Goal: Information Seeking & Learning: Learn about a topic

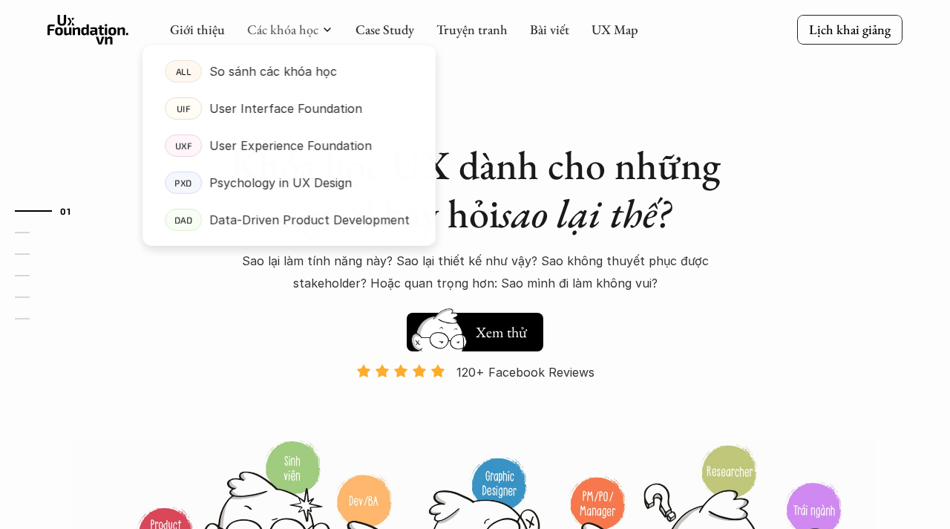
click at [313, 35] on div at bounding box center [289, 134] width 293 height 224
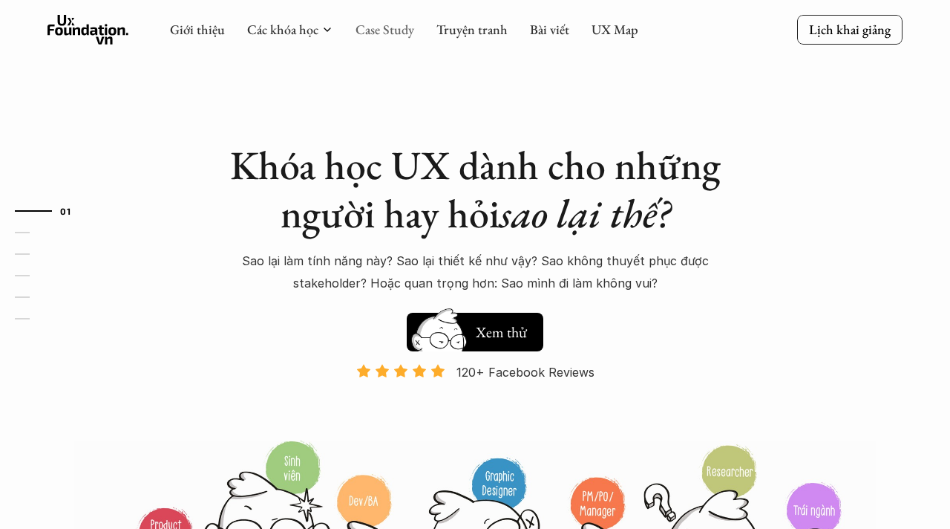
click at [398, 22] on link "Case Study" at bounding box center [385, 29] width 59 height 17
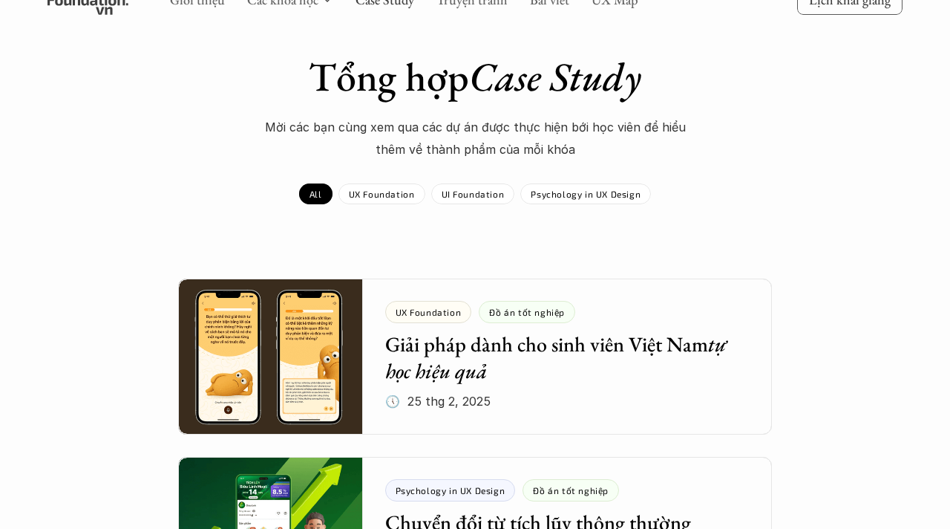
scroll to position [67, 0]
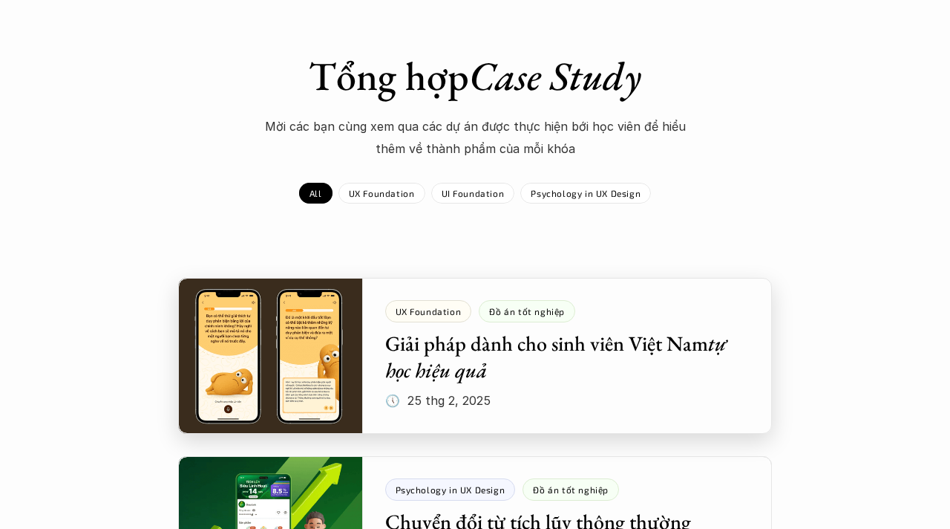
click at [466, 359] on div at bounding box center [475, 356] width 594 height 156
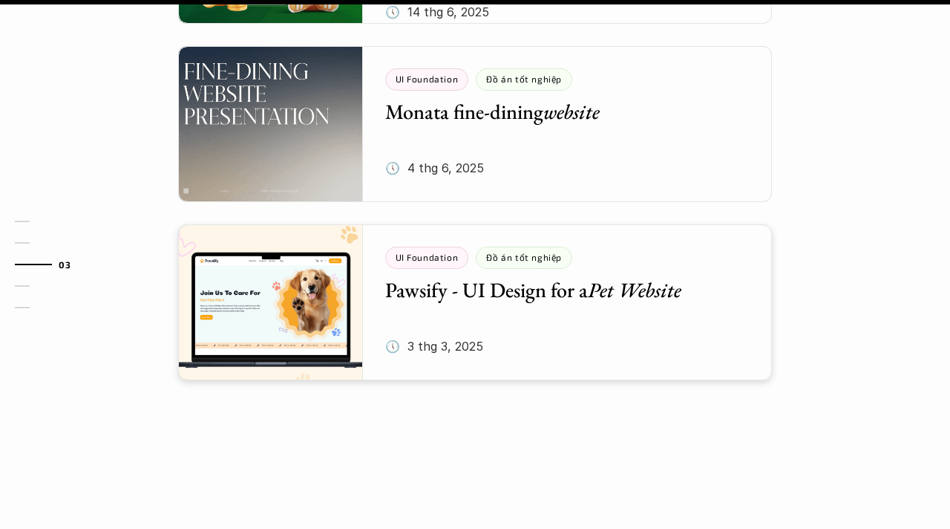
scroll to position [2035, 0]
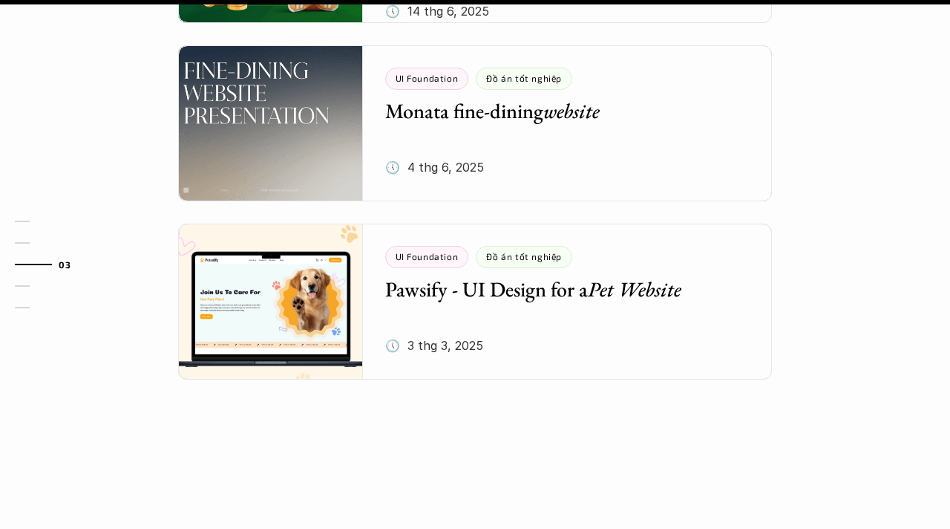
scroll to position [67, 0]
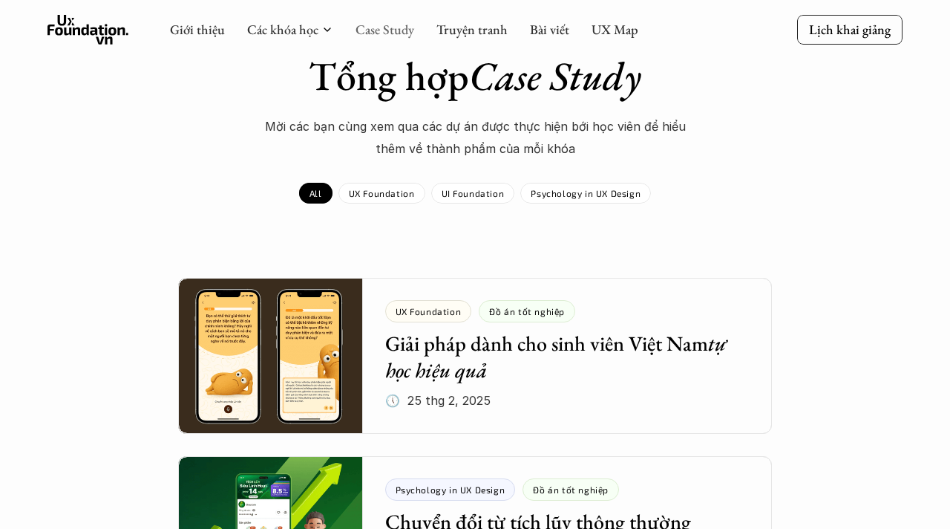
click at [399, 27] on link "Case Study" at bounding box center [385, 29] width 59 height 17
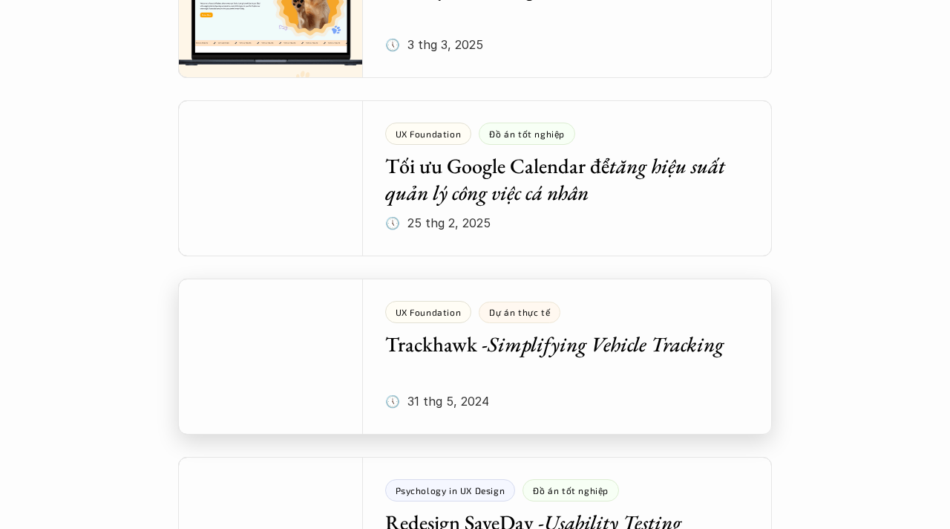
scroll to position [958, 0]
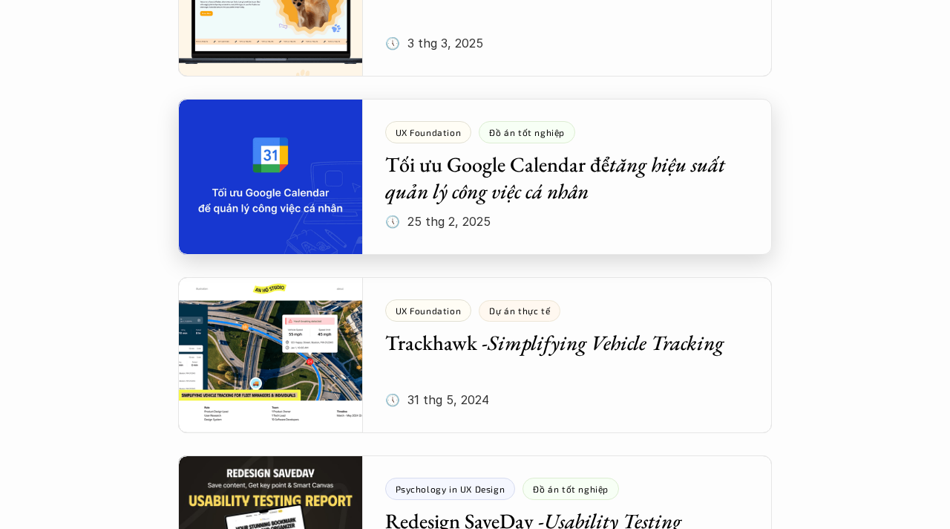
click at [488, 178] on div at bounding box center [475, 177] width 594 height 156
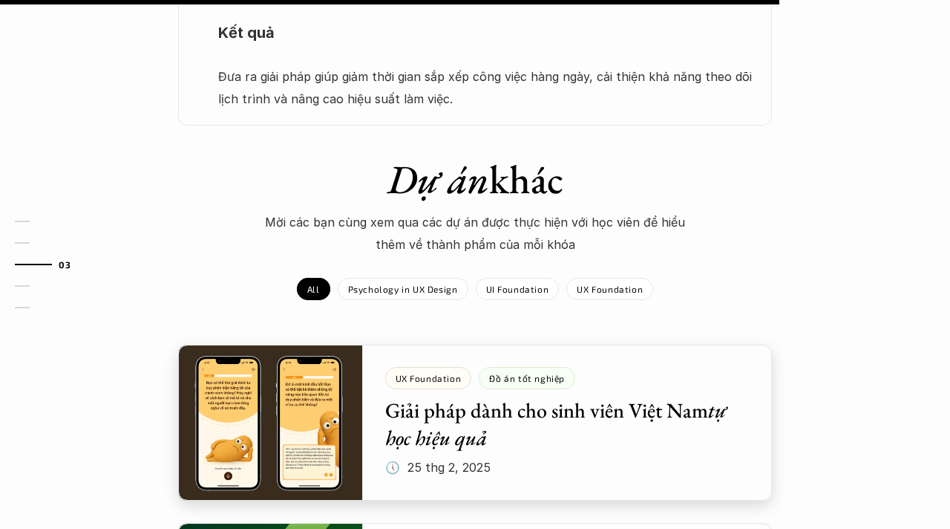
scroll to position [1510, 0]
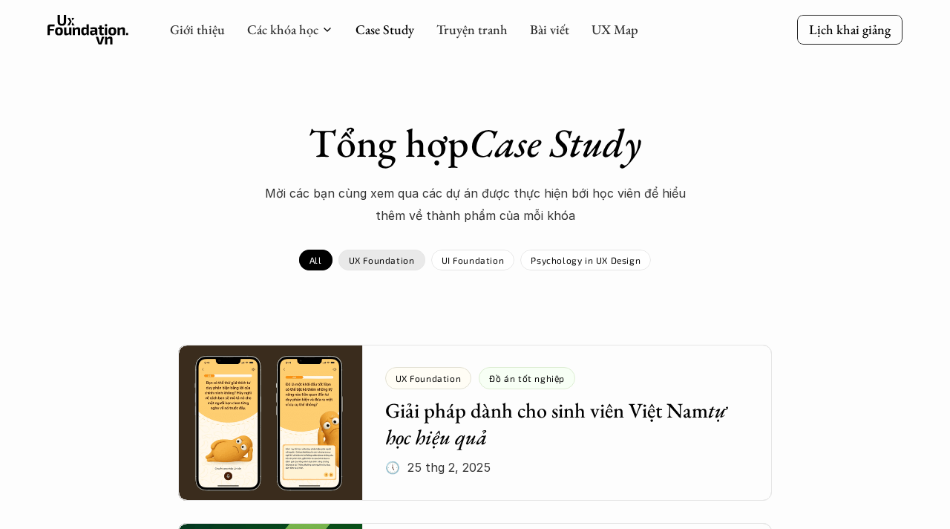
click at [376, 257] on p "UX Foundation" at bounding box center [382, 260] width 66 height 10
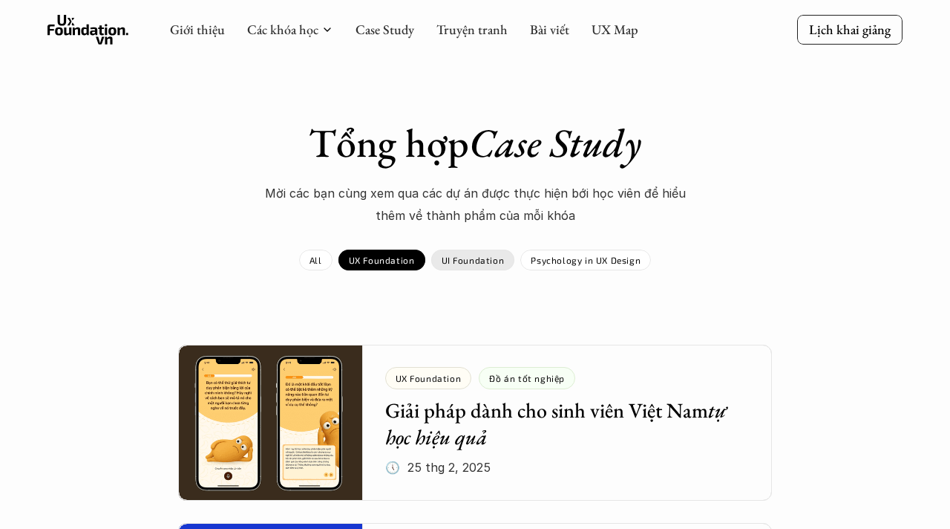
click at [473, 261] on p "UI Foundation" at bounding box center [473, 260] width 63 height 10
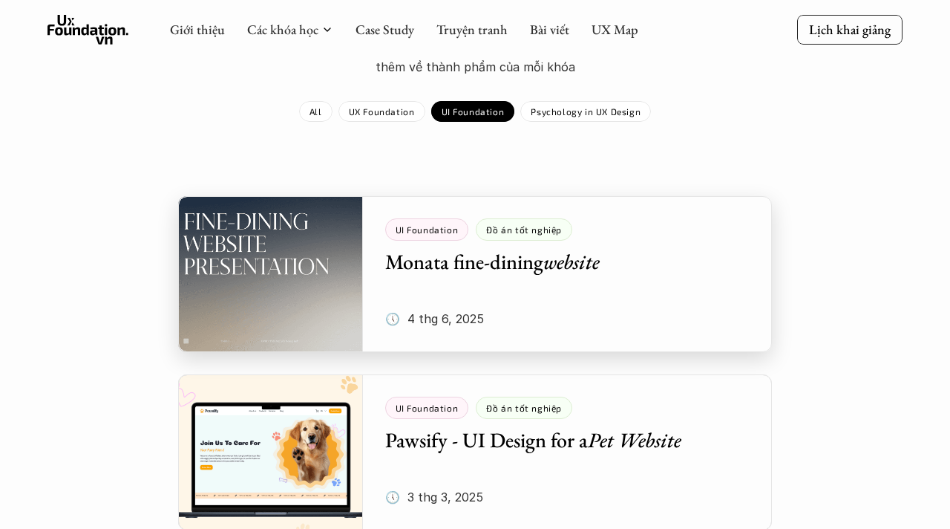
scroll to position [85, 0]
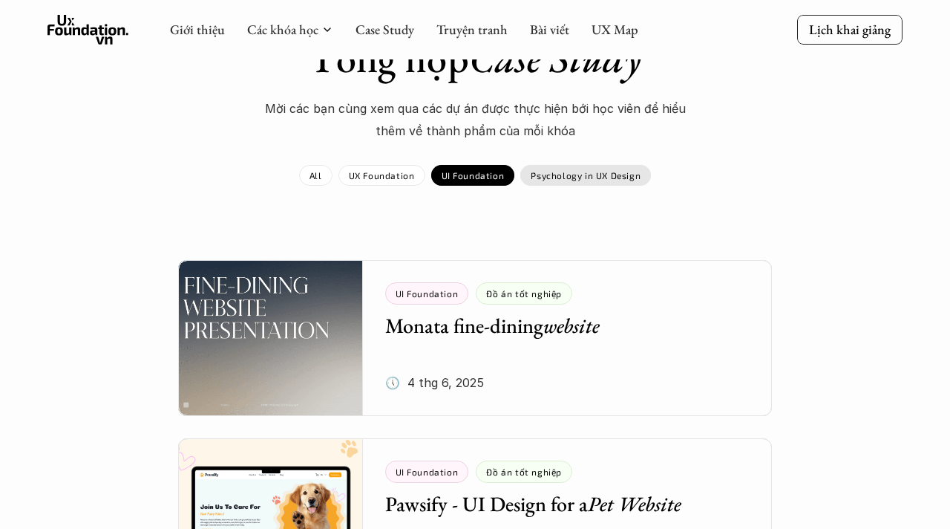
click at [549, 174] on p "Psychology in UX Design" at bounding box center [586, 175] width 110 height 10
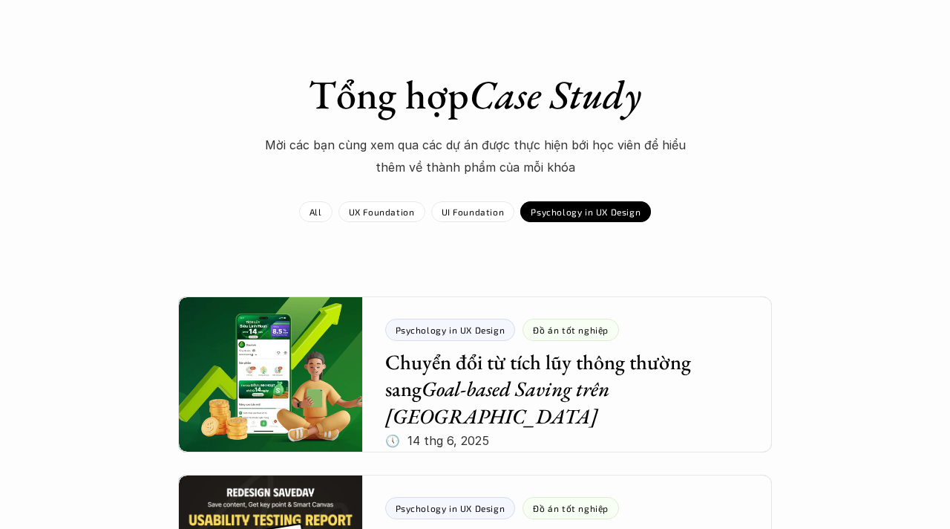
scroll to position [36, 0]
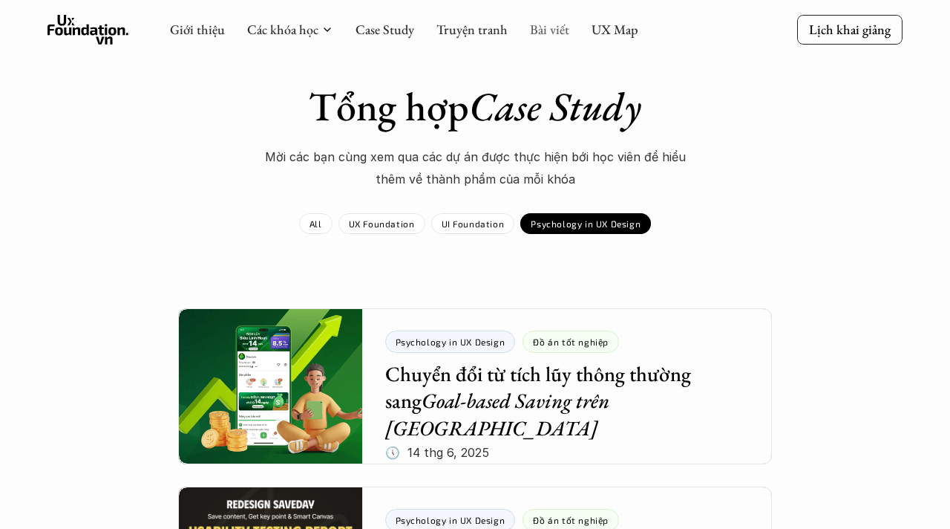
click at [537, 30] on link "Bài viết" at bounding box center [549, 29] width 39 height 17
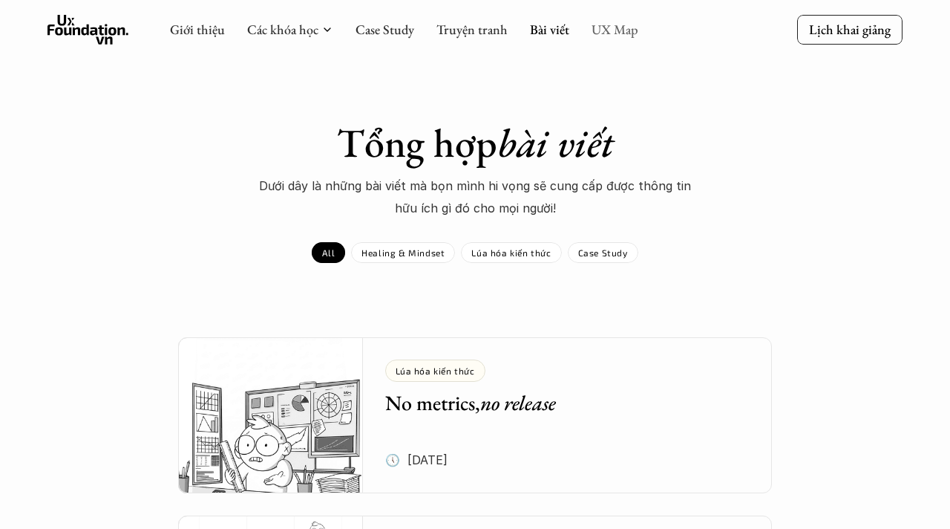
click at [621, 22] on link "UX Map" at bounding box center [615, 29] width 47 height 17
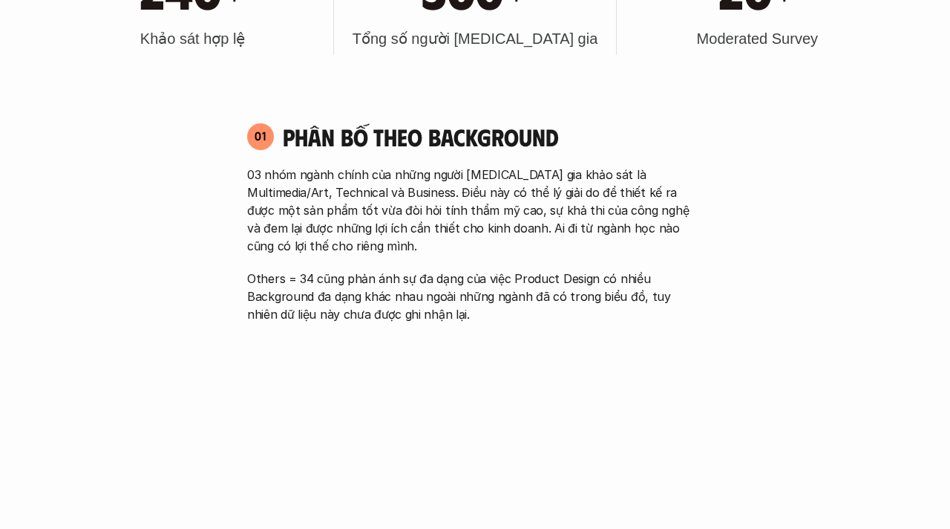
scroll to position [815, 0]
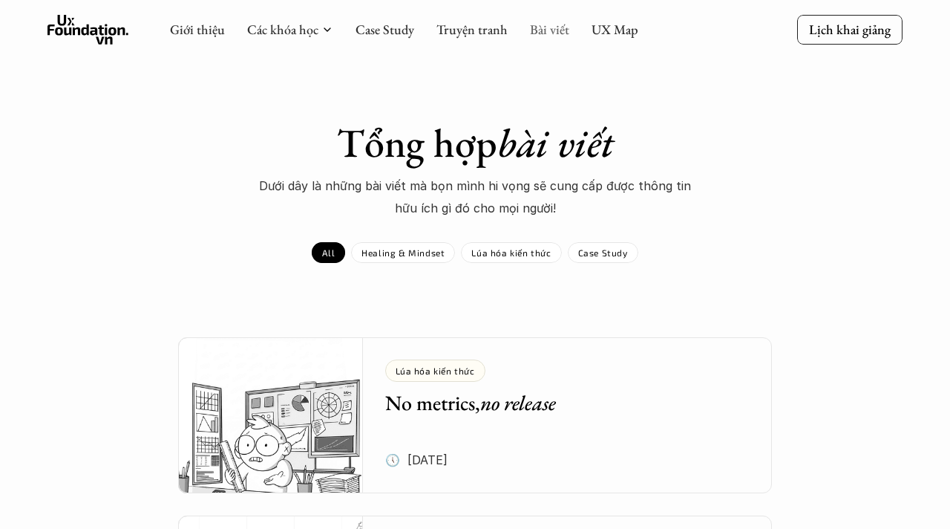
click at [546, 28] on link "Bài viết" at bounding box center [549, 29] width 39 height 17
click at [538, 35] on link "Bài viết" at bounding box center [549, 29] width 39 height 17
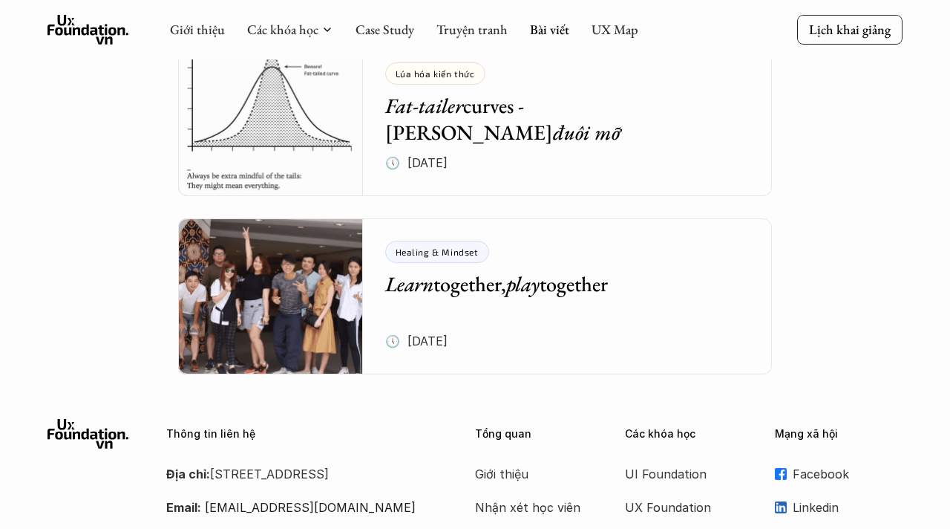
scroll to position [6337, 0]
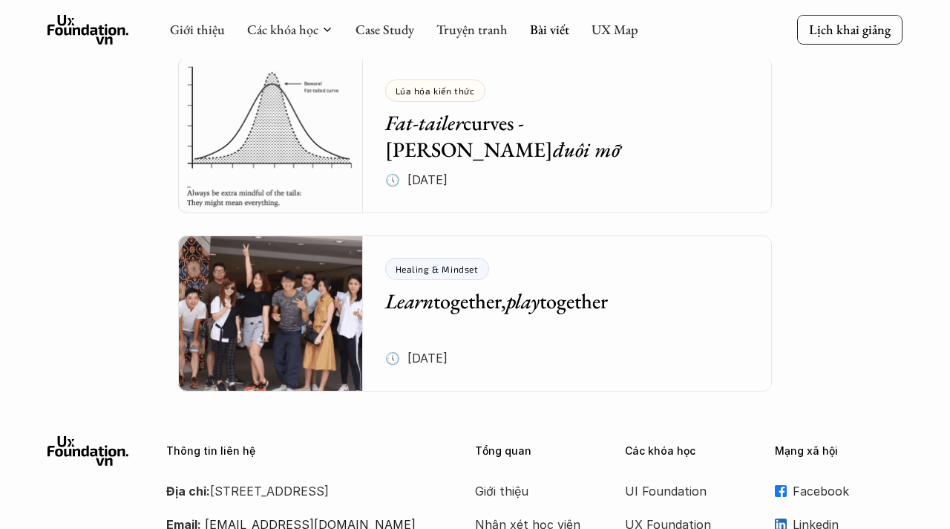
click at [503, 302] on h5 "Learn together, play together" at bounding box center [556, 300] width 343 height 27
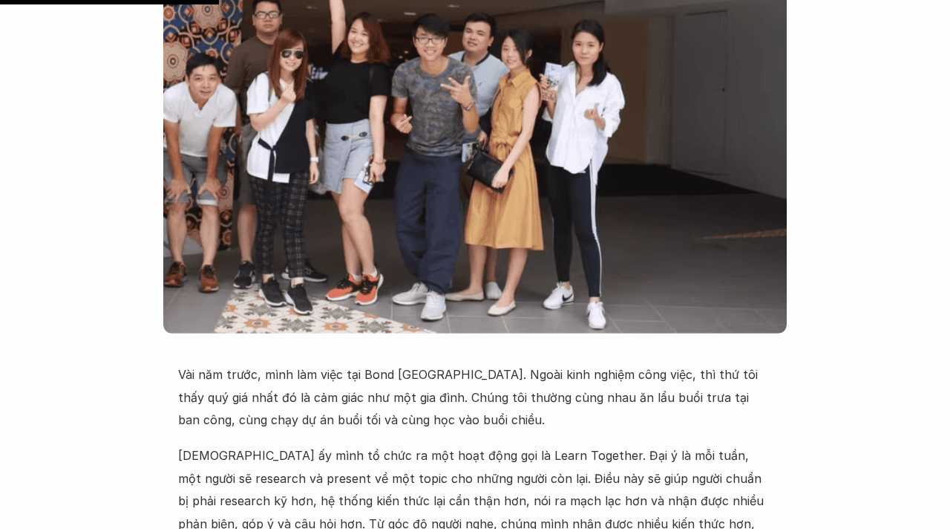
scroll to position [341, 0]
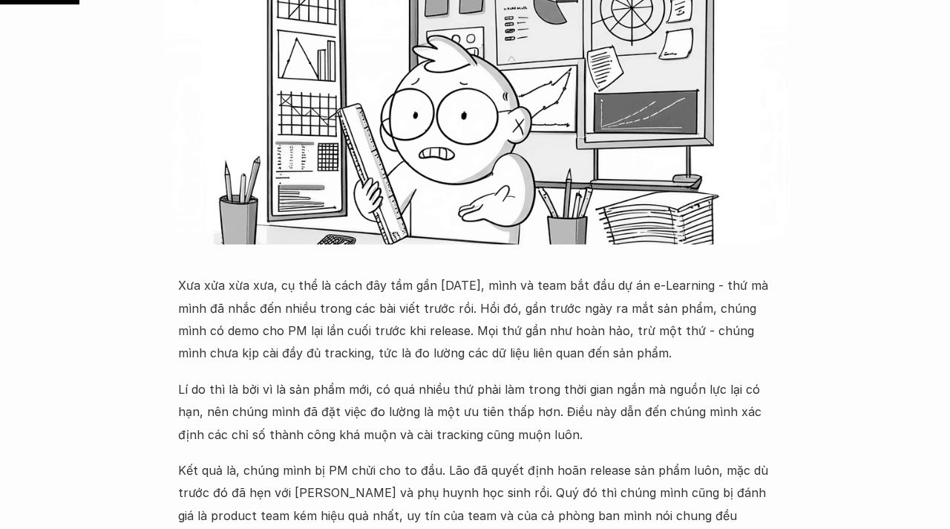
scroll to position [430, 0]
click at [392, 306] on p "Xưa xửa xừa xưa, cụ thể là cách đây tầm gần 2 năm, mình và team bắt đầu dự án e…" at bounding box center [475, 318] width 594 height 91
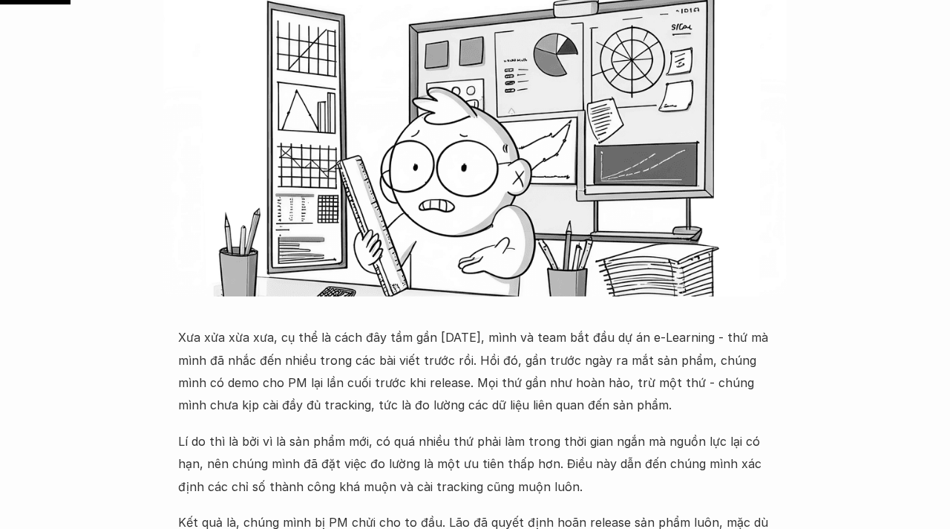
scroll to position [380, 0]
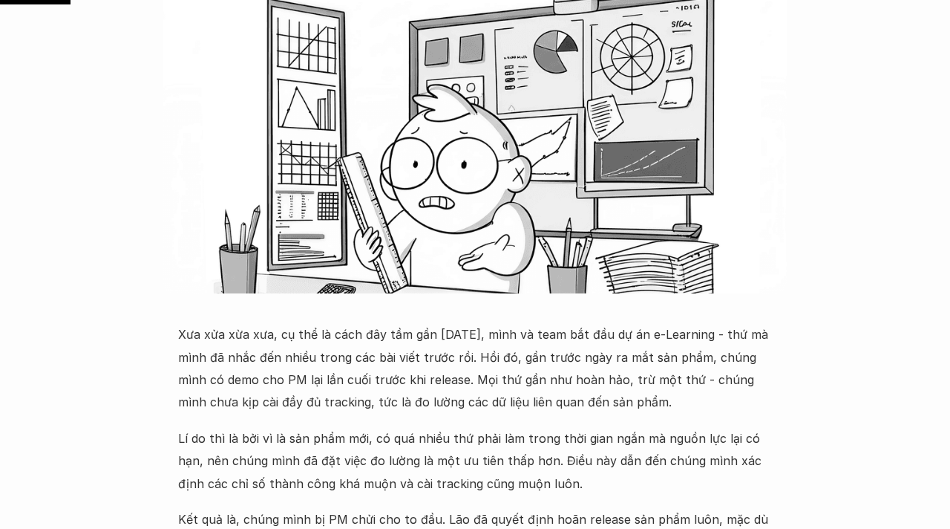
click at [366, 399] on p "Xưa xửa xừa xưa, cụ thể là cách đây tầm gần 2 năm, mình và team bắt đầu dự án e…" at bounding box center [475, 368] width 594 height 91
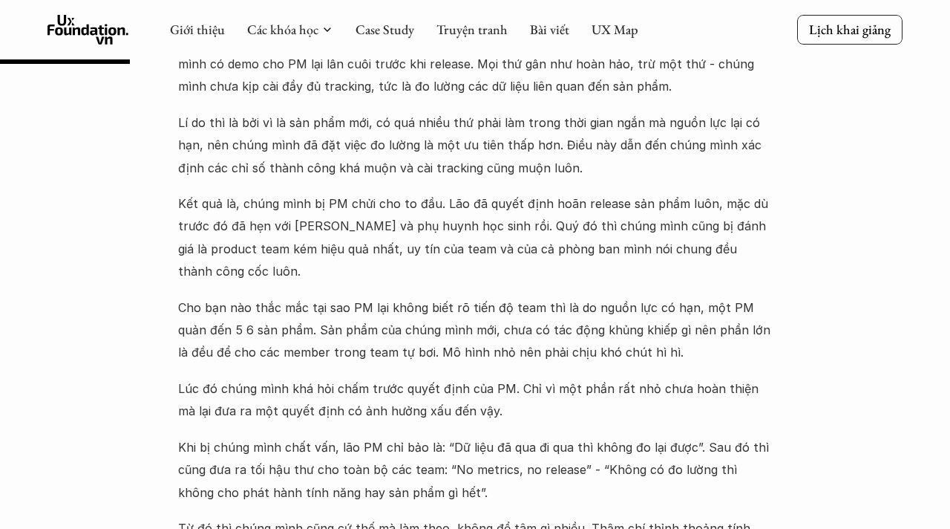
scroll to position [695, 0]
click at [359, 148] on p "Lí do thì là bởi vì là sản phẩm mới, có quá nhiều thứ phải làm trong thời gian …" at bounding box center [475, 146] width 594 height 68
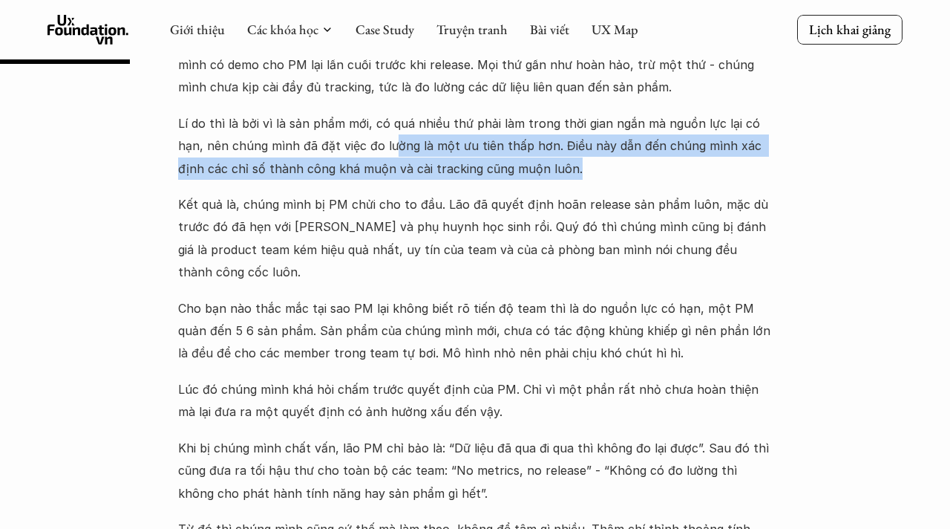
drag, startPoint x: 361, startPoint y: 154, endPoint x: 410, endPoint y: 180, distance: 55.5
click at [413, 184] on div "Xưa xửa xừa xưa, cụ thể là cách đây tầm gần 2 năm, mình và team bắt đầu dự án e…" at bounding box center [475, 285] width 594 height 554
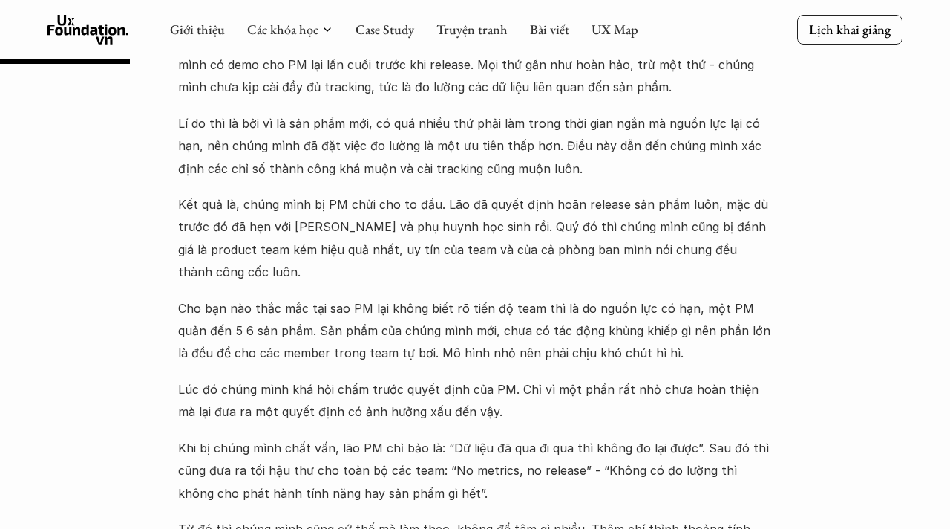
click at [376, 196] on p "Kết quả là, chúng mình bị PM chửi cho to đầu. Lão đã quyết định hoãn release sả…" at bounding box center [475, 238] width 594 height 91
click at [427, 153] on p "Lí do thì là bởi vì là sản phẩm mới, có quá nhiều thứ phải làm trong thời gian …" at bounding box center [475, 146] width 594 height 68
click at [409, 220] on p "Kết quả là, chúng mình bị PM chửi cho to đầu. Lão đã quyết định hoãn release sả…" at bounding box center [475, 238] width 594 height 91
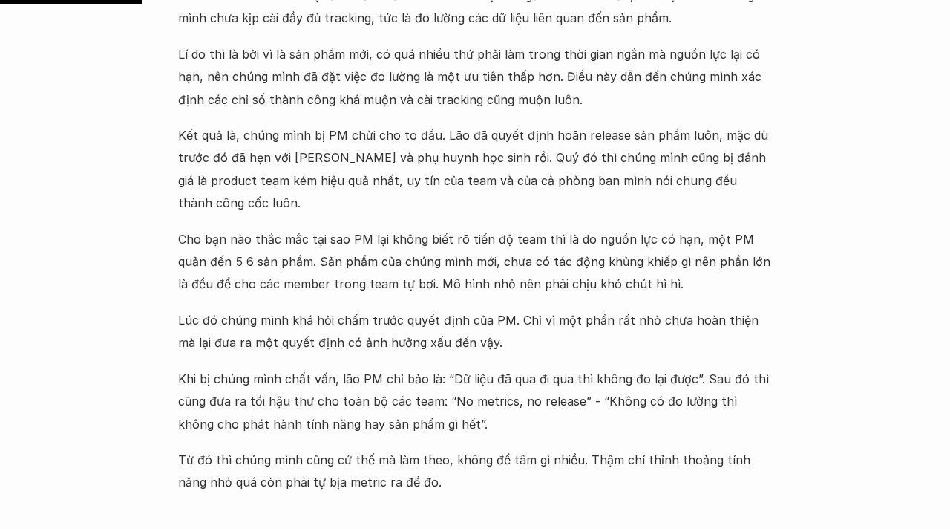
scroll to position [765, 0]
click at [397, 168] on p "Kết quả là, chúng mình bị PM chửi cho to đầu. Lão đã quyết định hoãn release sả…" at bounding box center [475, 168] width 594 height 91
click at [385, 171] on p "Kết quả là, chúng mình bị PM chửi cho to đầu. Lão đã quyết định hoãn release sả…" at bounding box center [475, 168] width 594 height 91
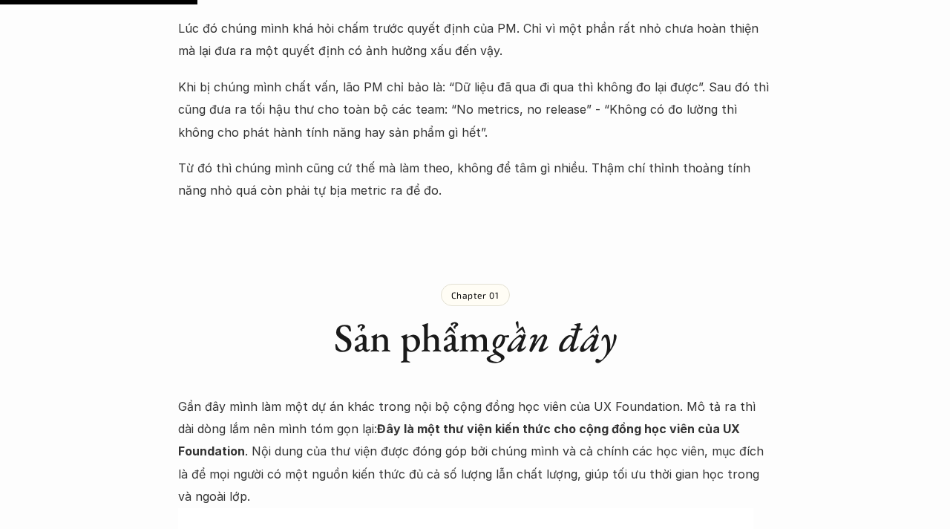
scroll to position [1058, 0]
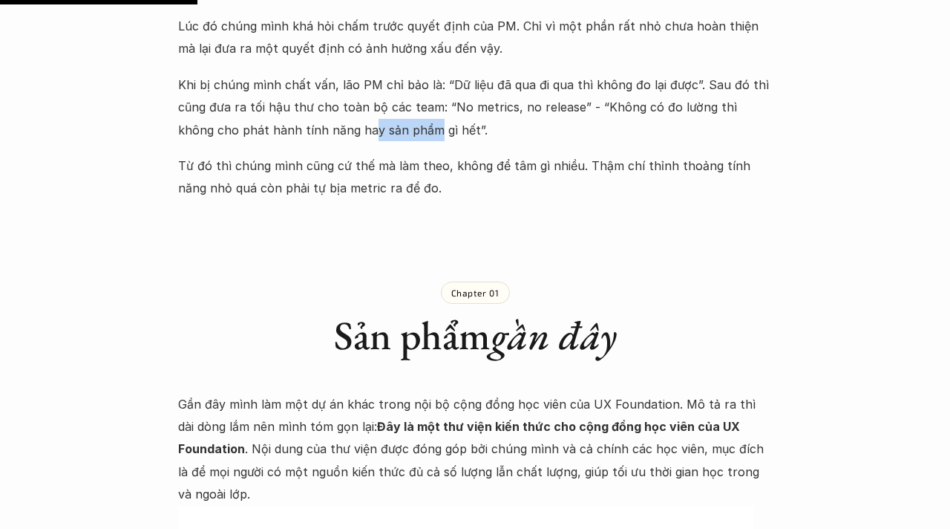
drag, startPoint x: 332, startPoint y: 96, endPoint x: 394, endPoint y: 94, distance: 62.4
click at [396, 97] on p "Khi bị chúng mình chất vấn, lão PM chỉ bảo là: “Dữ liệu đã qua đi qua thì không…" at bounding box center [475, 107] width 594 height 68
click at [426, 73] on p "Khi bị chúng mình chất vấn, lão PM chỉ bảo là: “Dữ liệu đã qua đi qua thì không…" at bounding box center [475, 107] width 594 height 68
click at [373, 154] on p "Từ đó thì chúng mình cũng cứ thế mà làm theo, không để tâm gì nhiều. Thậm chí t…" at bounding box center [475, 176] width 594 height 45
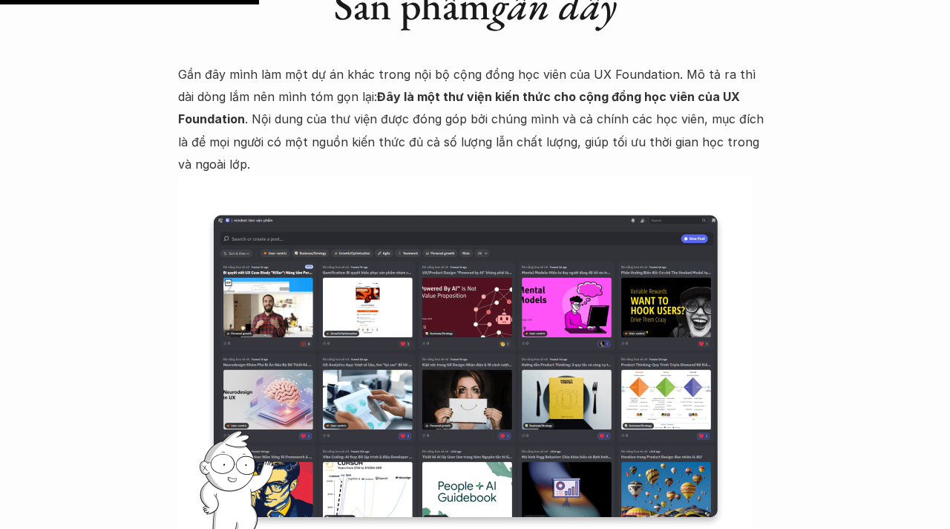
scroll to position [1388, 0]
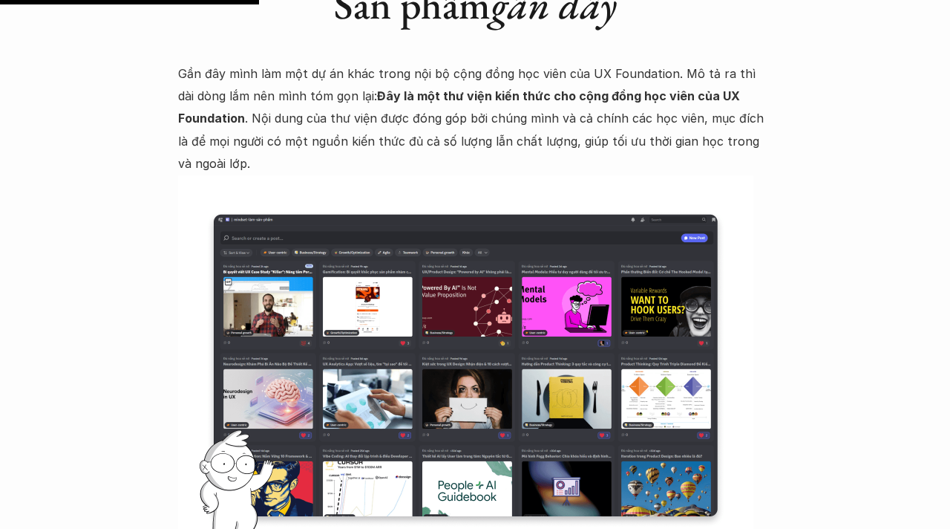
click at [343, 107] on p "Gần đây mình làm một dự án khác trong nội bộ cộng đồng học viên của UX Foundati…" at bounding box center [475, 118] width 594 height 113
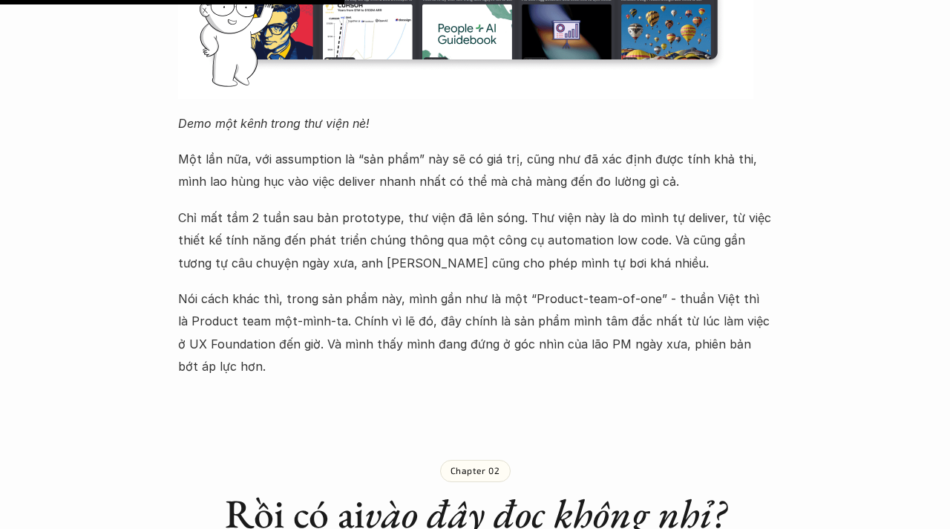
scroll to position [1848, 0]
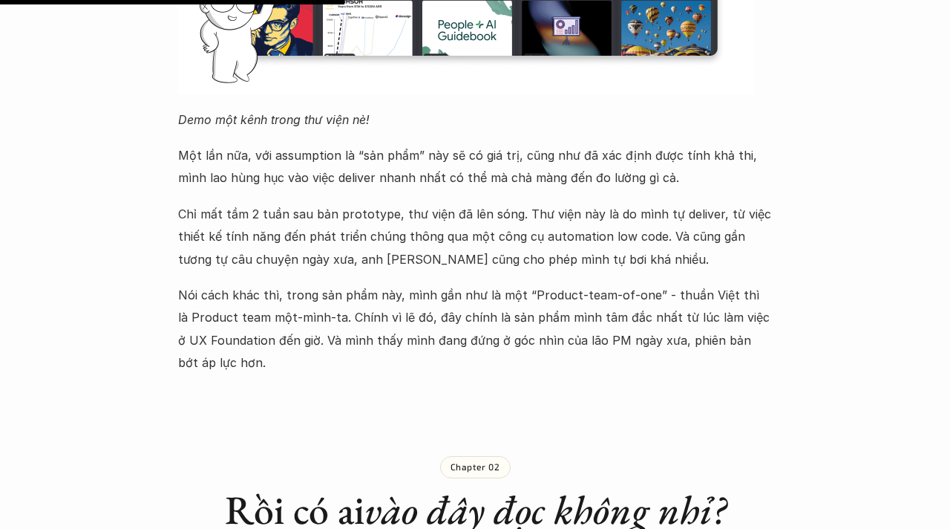
click at [350, 203] on p "Chỉ mất tầm 2 tuần sau bản prototype, thư viện đã lên sóng. Thư viện này là do …" at bounding box center [475, 237] width 594 height 68
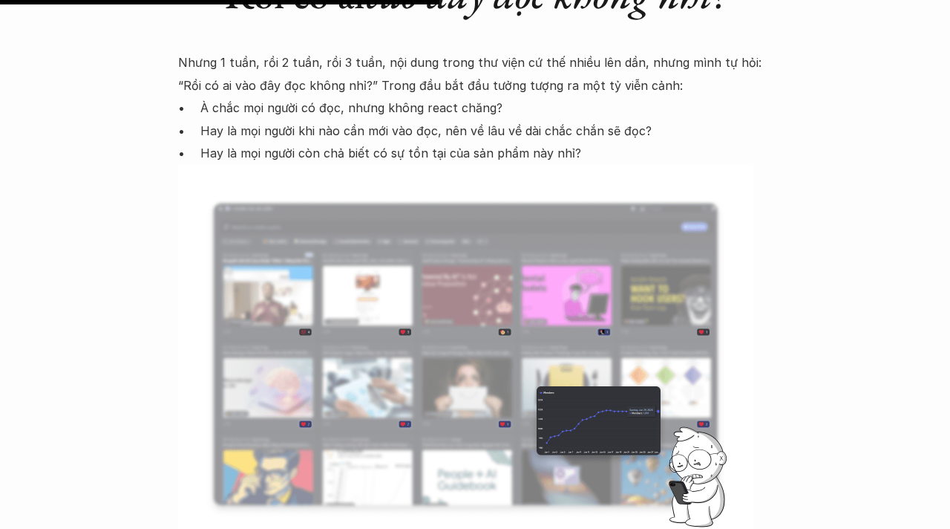
scroll to position [2368, 0]
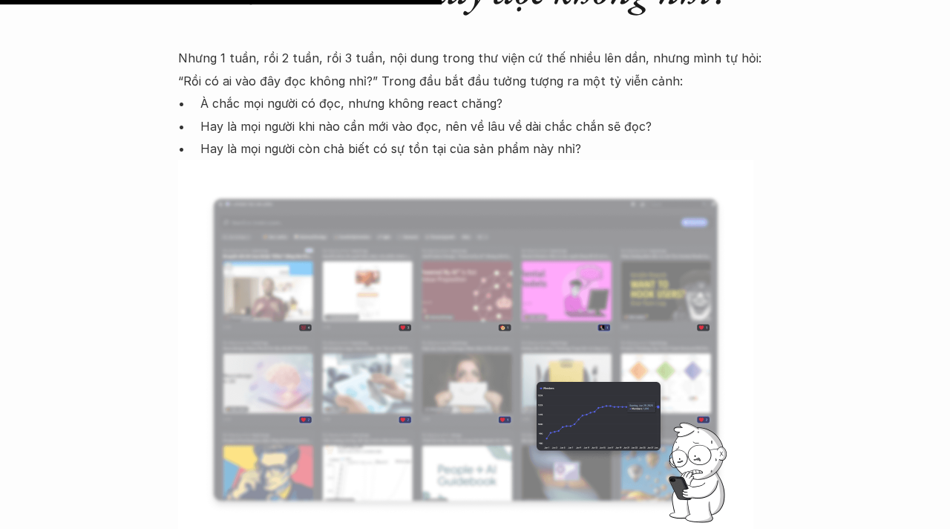
click at [313, 115] on p "Hay là mọi người khi nào cần mới vào đọc, nên về lâu về dài chắc chắn sẽ đọc?" at bounding box center [486, 126] width 572 height 22
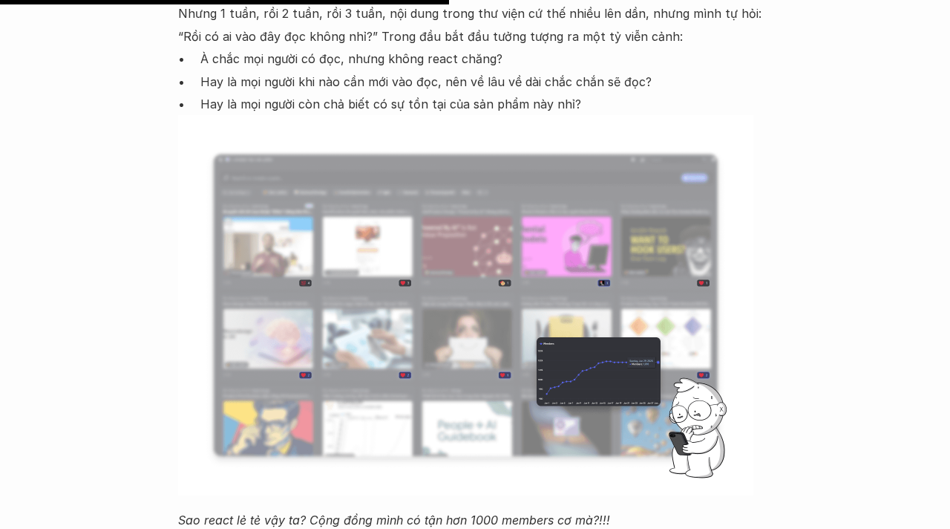
scroll to position [2414, 0]
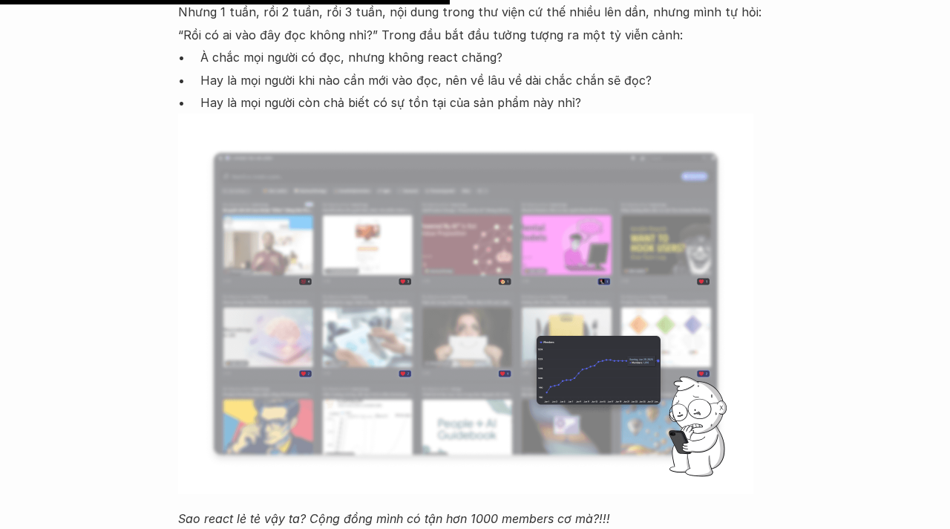
click at [391, 91] on p "Hay là mọi người còn chả biết có sự tồn tại của sản phẩm này nhỉ?" at bounding box center [486, 102] width 572 height 22
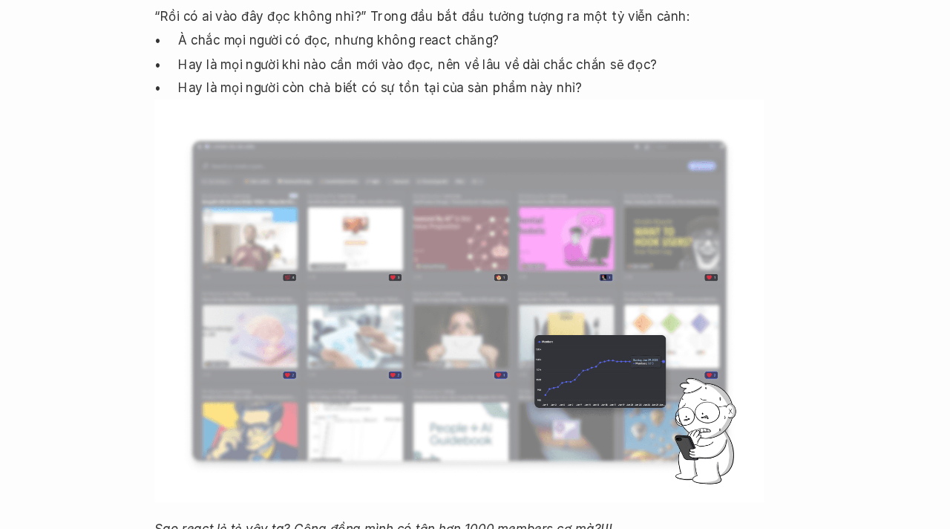
click at [817, 307] on div "Lúa hóa kiến thức No metrics, no release 🕔 28 thg 7, 2025 🧑‍🎓 Đàm Khánh Xưa xửa…" at bounding box center [475, 481] width 950 height 5642
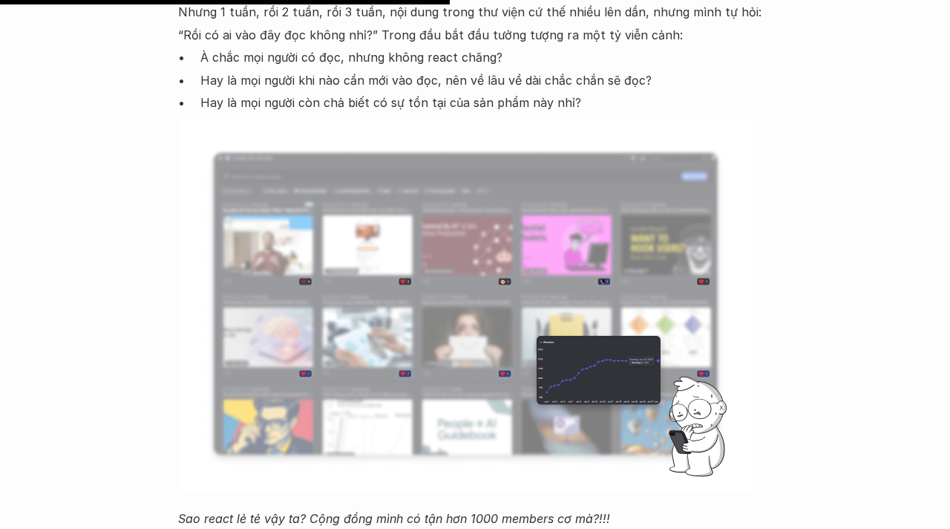
click at [450, 91] on p "Hay là mọi người còn chả biết có sự tồn tại của sản phẩm này nhỉ?" at bounding box center [486, 102] width 572 height 22
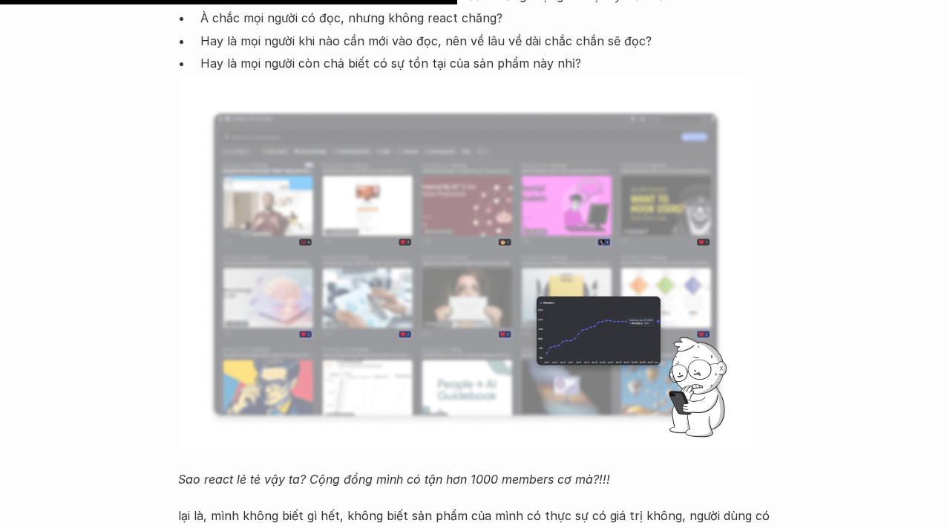
scroll to position [2454, 0]
click at [382, 76] on img at bounding box center [465, 263] width 575 height 380
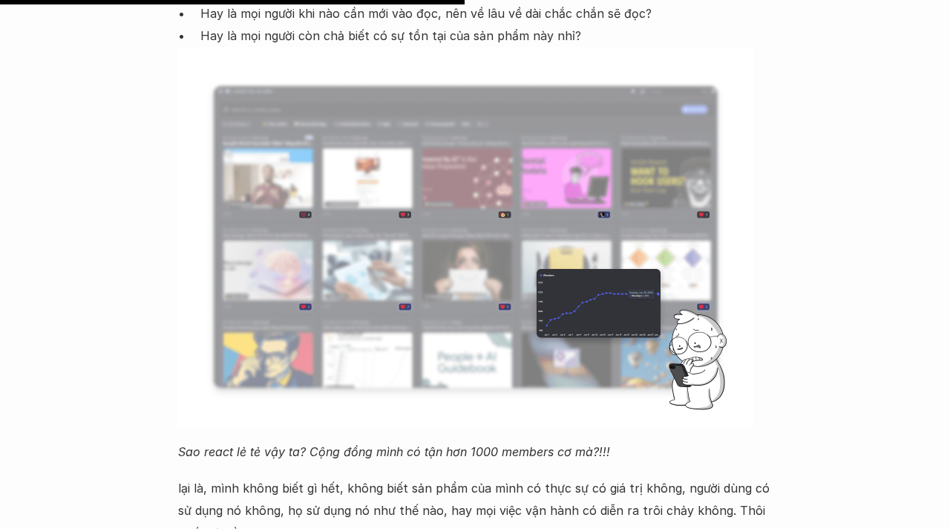
scroll to position [2493, 0]
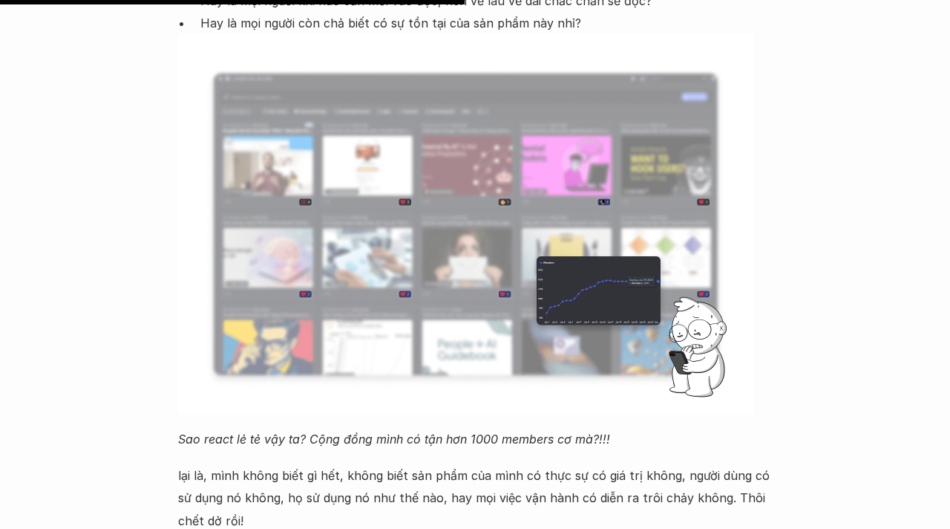
click at [334, 428] on p "Sao react lẻ tẻ vậy ta? Cộng đồng mình có tận hơn 1000 members cơ mà?!!!" at bounding box center [475, 439] width 594 height 22
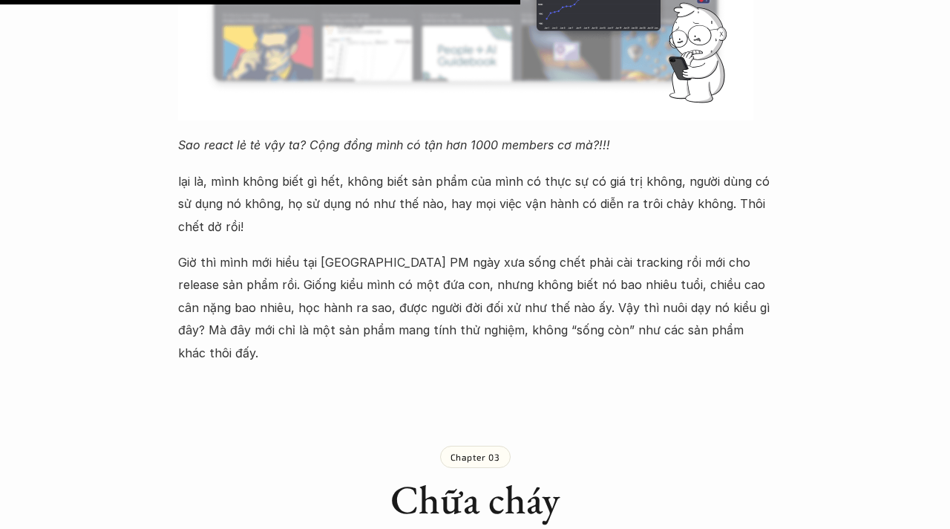
scroll to position [2789, 0]
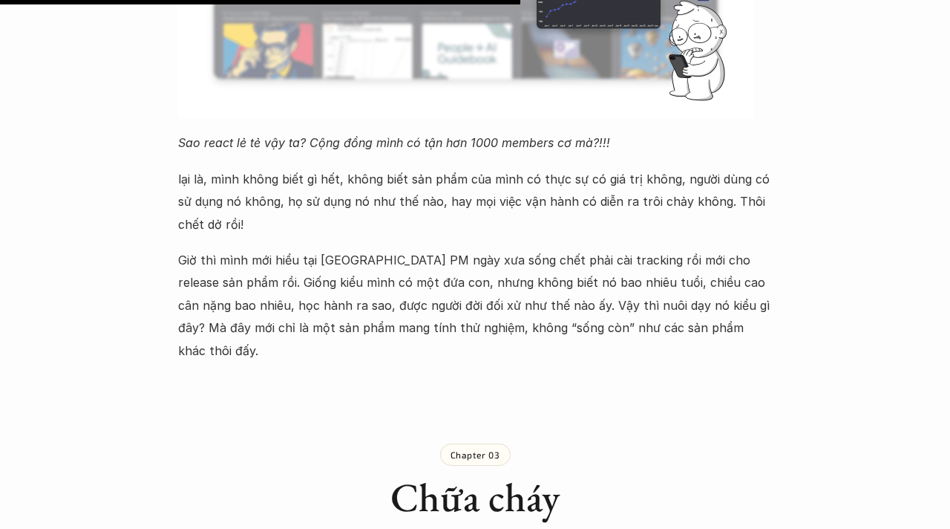
click at [262, 301] on p "Giờ thì mình mới hiểu tại sao lão PM ngày xưa sống chết phải cài tracking rồi m…" at bounding box center [475, 305] width 594 height 113
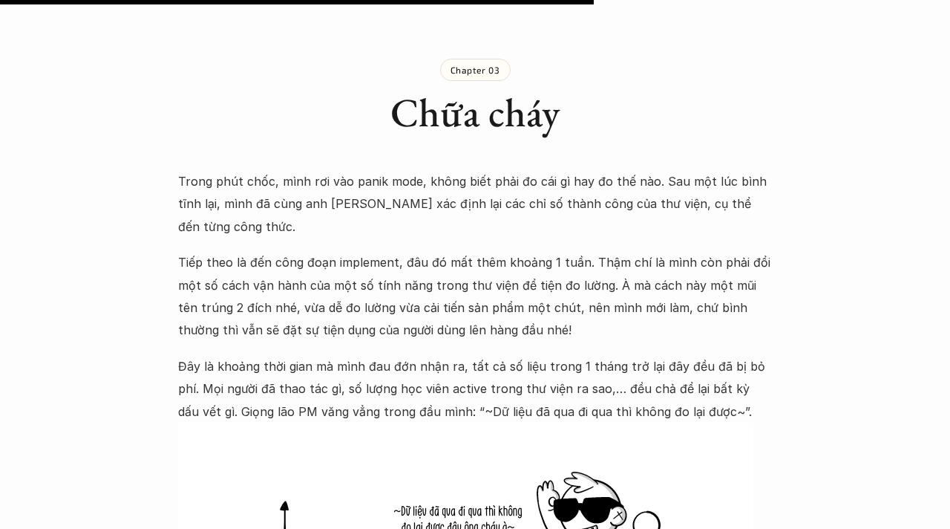
scroll to position [3187, 0]
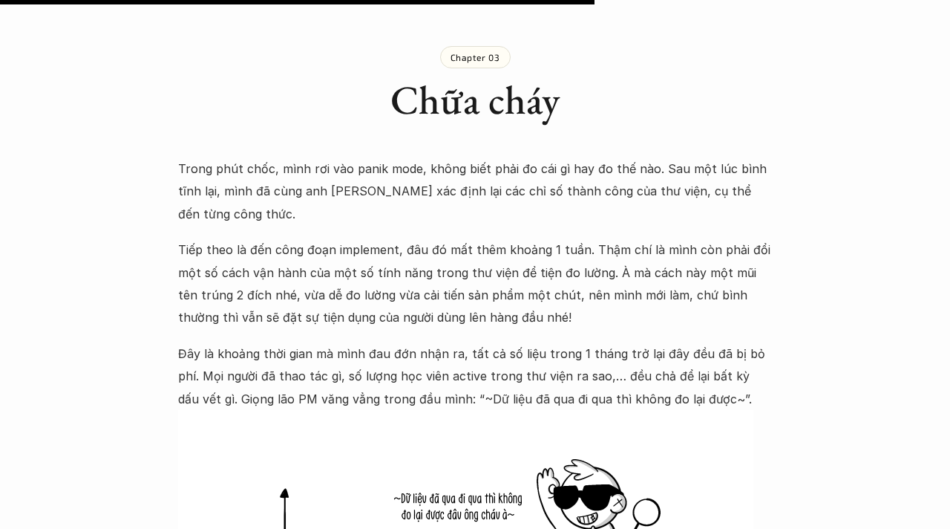
click at [370, 157] on p "Trong phút chốc, mình rơi vào panik mode, không biết phải đo cái gì hay đo thế …" at bounding box center [475, 191] width 594 height 68
drag, startPoint x: 416, startPoint y: 122, endPoint x: 347, endPoint y: 119, distance: 68.4
click at [347, 157] on p "Trong phút chốc, mình rơi vào panik mode, không biết phải đo cái gì hay đo thế …" at bounding box center [475, 191] width 594 height 68
copy p "panik mode"
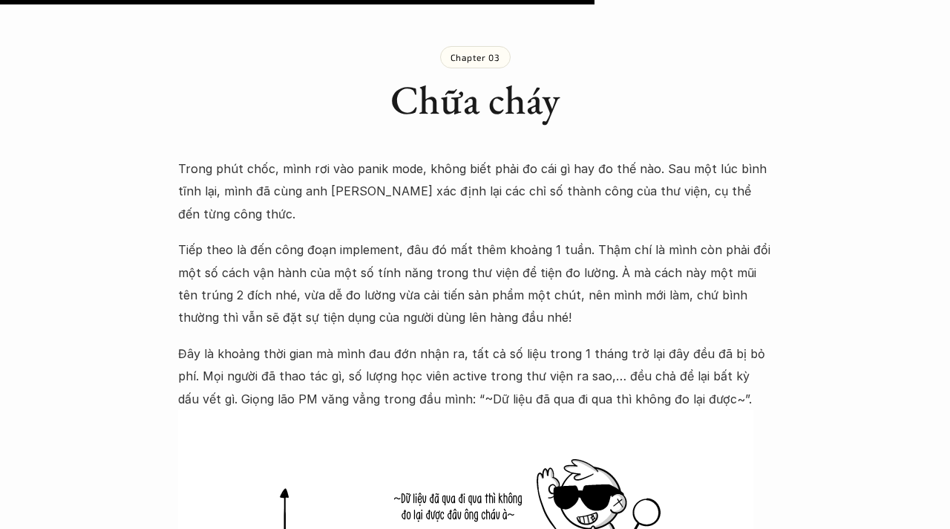
click at [434, 250] on p "Tiếp theo là đến công đoạn implement, đâu đó mất thêm khoảng 1 tuần. Thậm chí l…" at bounding box center [475, 283] width 594 height 91
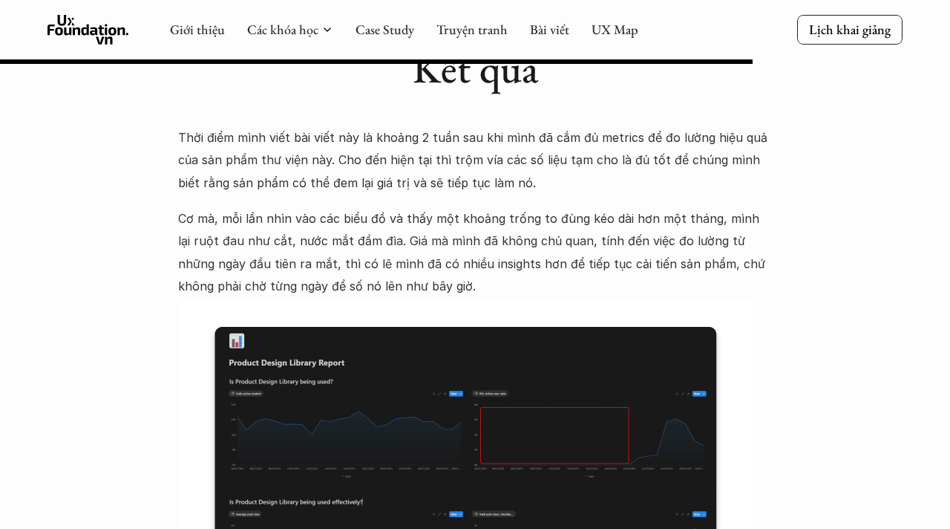
scroll to position [4023, 0]
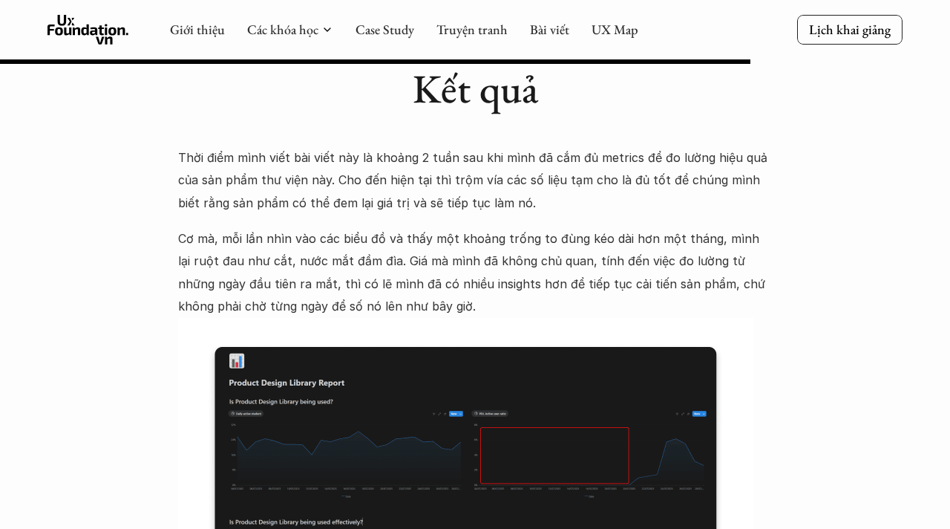
click at [416, 231] on p "Cơ mà, mỗi lần nhìn vào các biểu đồ và thấy một khoảng trống to đùng kéo dài hơ…" at bounding box center [475, 272] width 594 height 91
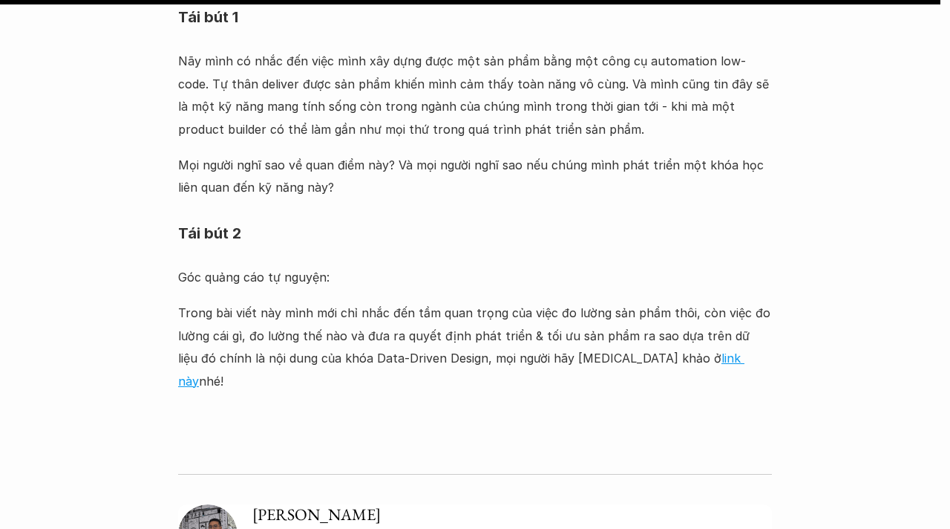
scroll to position [5046, 0]
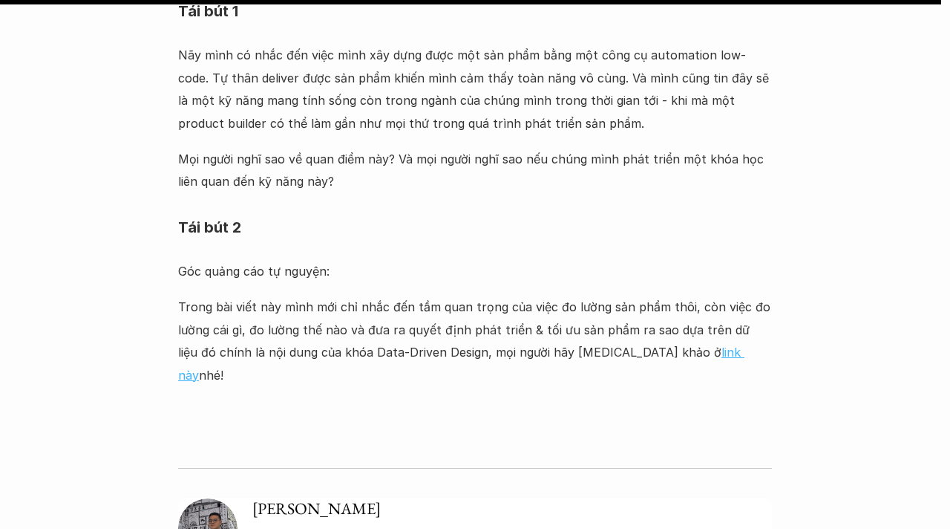
click at [608, 344] on link "link này" at bounding box center [461, 362] width 566 height 37
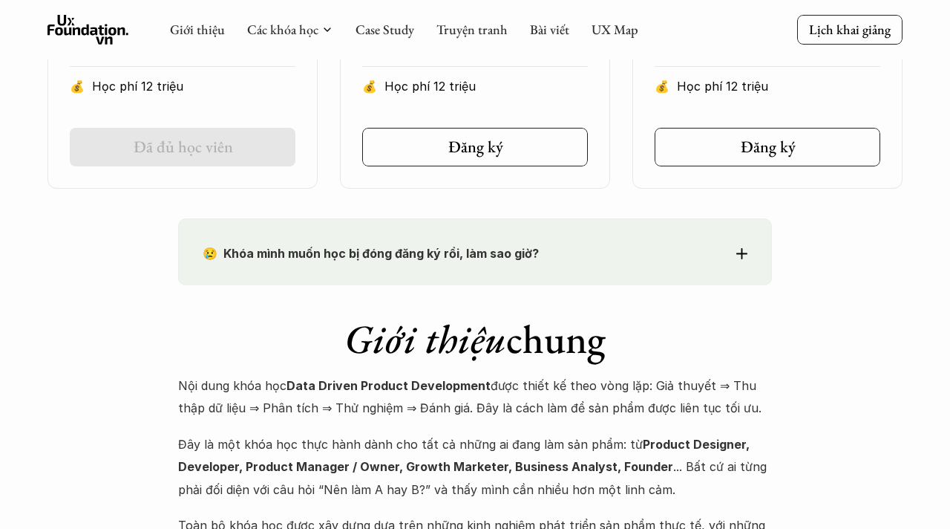
scroll to position [918, 0]
